Goal: Find specific page/section: Find specific page/section

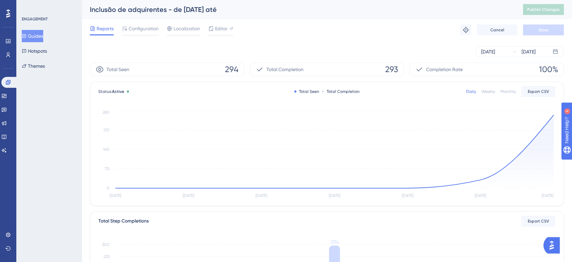
click at [43, 36] on button "Guides" at bounding box center [32, 36] width 21 height 12
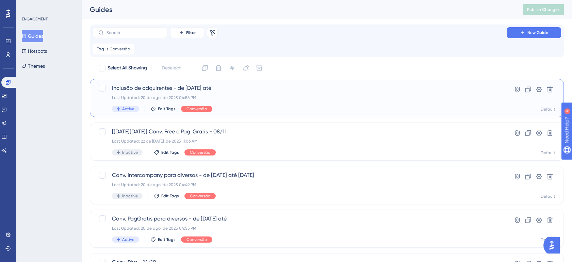
click at [211, 91] on span "Inclusão de adquirentes - de [DATE] até" at bounding box center [299, 88] width 375 height 8
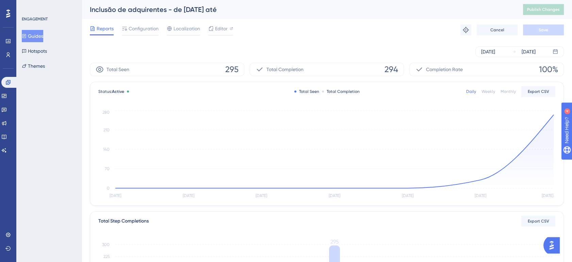
click at [38, 34] on button "Guides" at bounding box center [32, 36] width 21 height 12
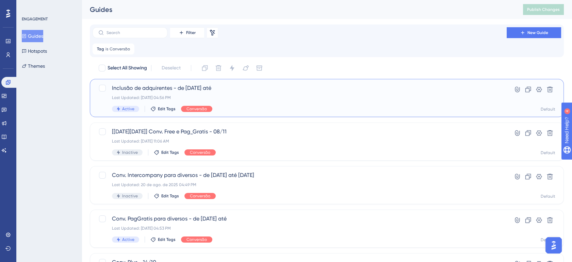
click at [251, 87] on span "Inclusão de adquirentes - de [DATE] até" at bounding box center [299, 88] width 375 height 8
